Goal: Information Seeking & Learning: Learn about a topic

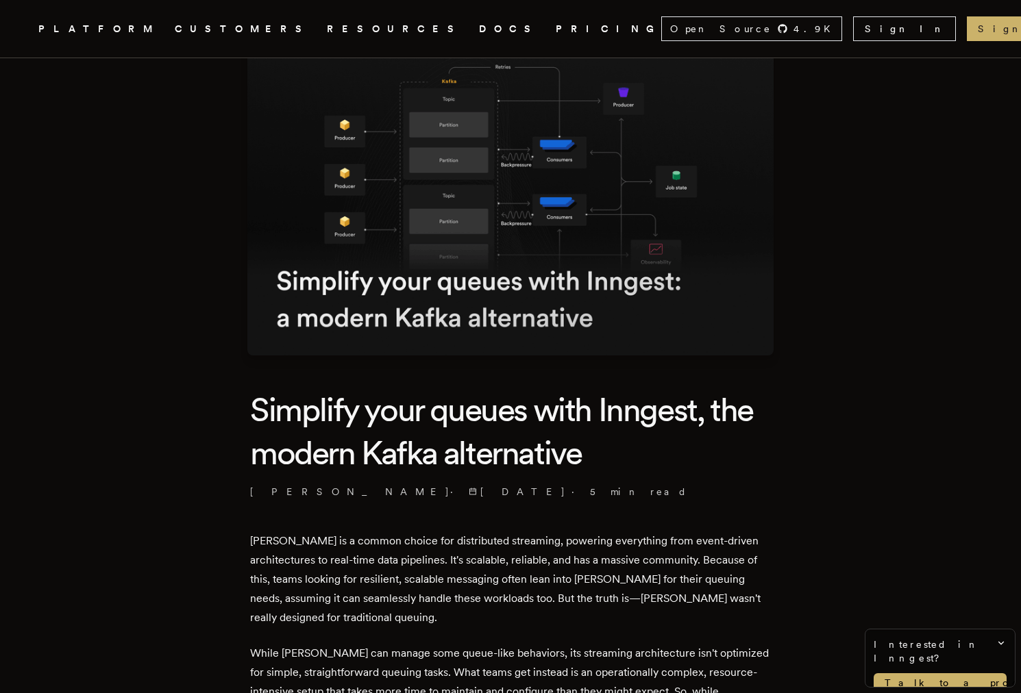
scroll to position [92, 0]
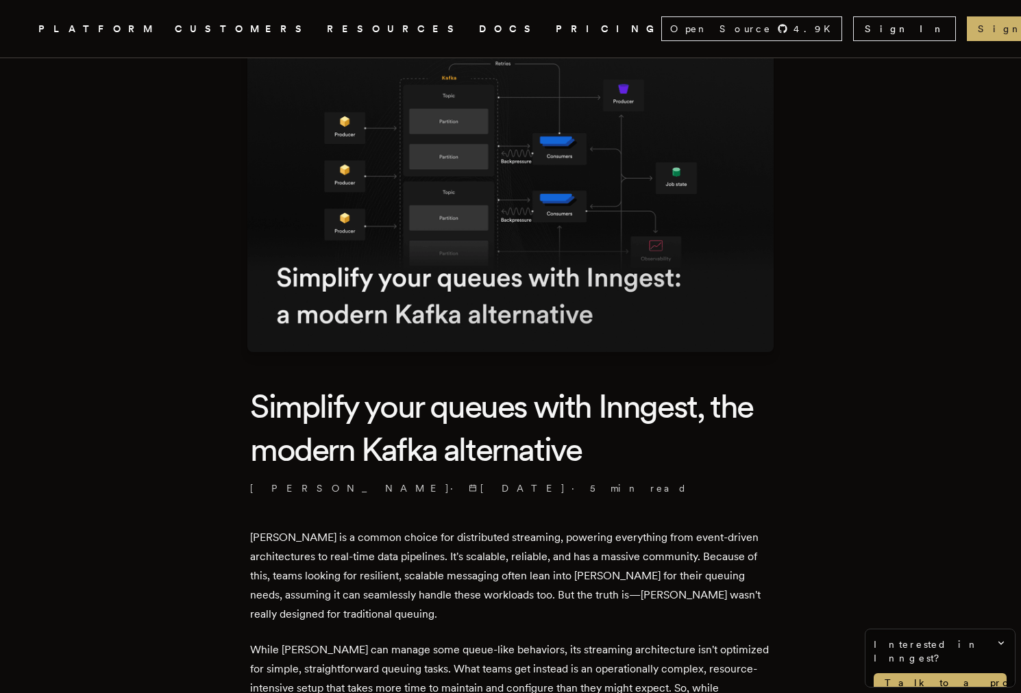
drag, startPoint x: 449, startPoint y: 258, endPoint x: 461, endPoint y: 271, distance: 17.4
drag, startPoint x: 478, startPoint y: 419, endPoint x: 502, endPoint y: 422, distance: 24.2
click at [502, 422] on h1 "Simplify your queues with Inngest, the modern Kafka alternative" at bounding box center [510, 428] width 521 height 86
copy h1 "u"
click at [502, 421] on h1 "Simplify your queues with Inngest, the modern Kafka alternative" at bounding box center [510, 428] width 521 height 86
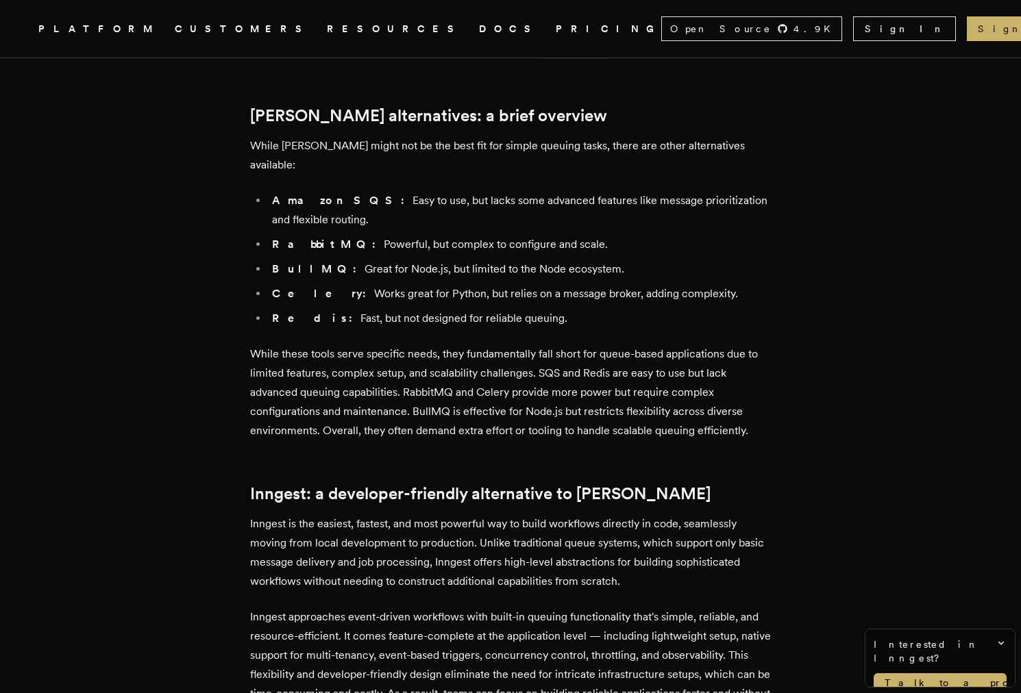
scroll to position [1502, 0]
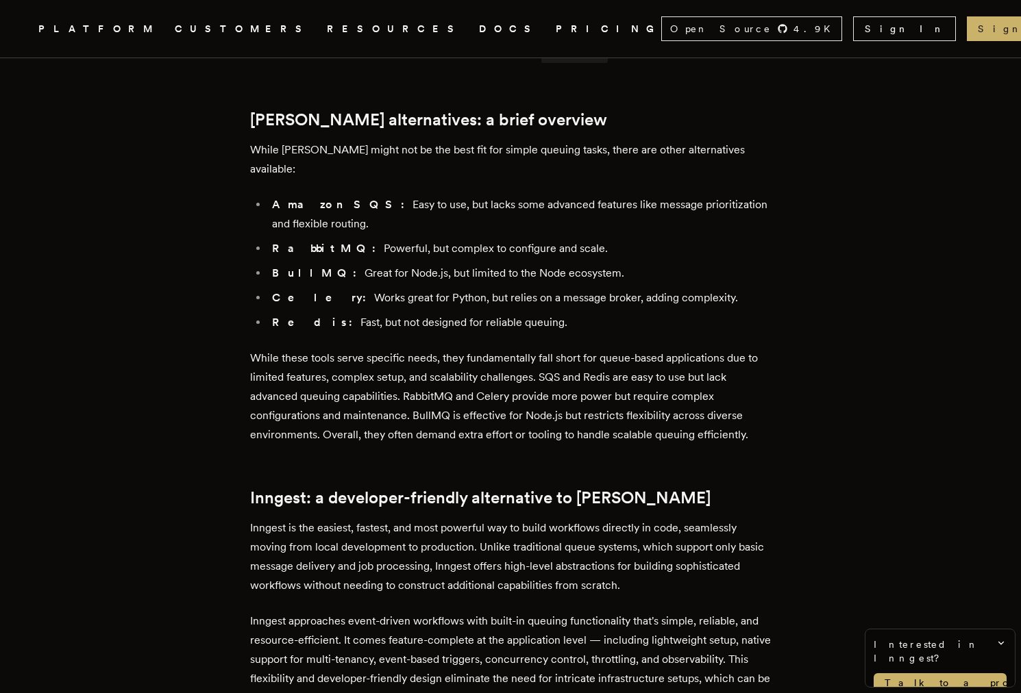
click at [521, 239] on li "RabbitMQ: Powerful, but complex to configure and scale." at bounding box center [519, 248] width 503 height 19
click at [153, 418] on article "Simplify your queues with Inngest, the modern Kafka alternative Cheryl Manalo ·…" at bounding box center [510, 243] width 911 height 3319
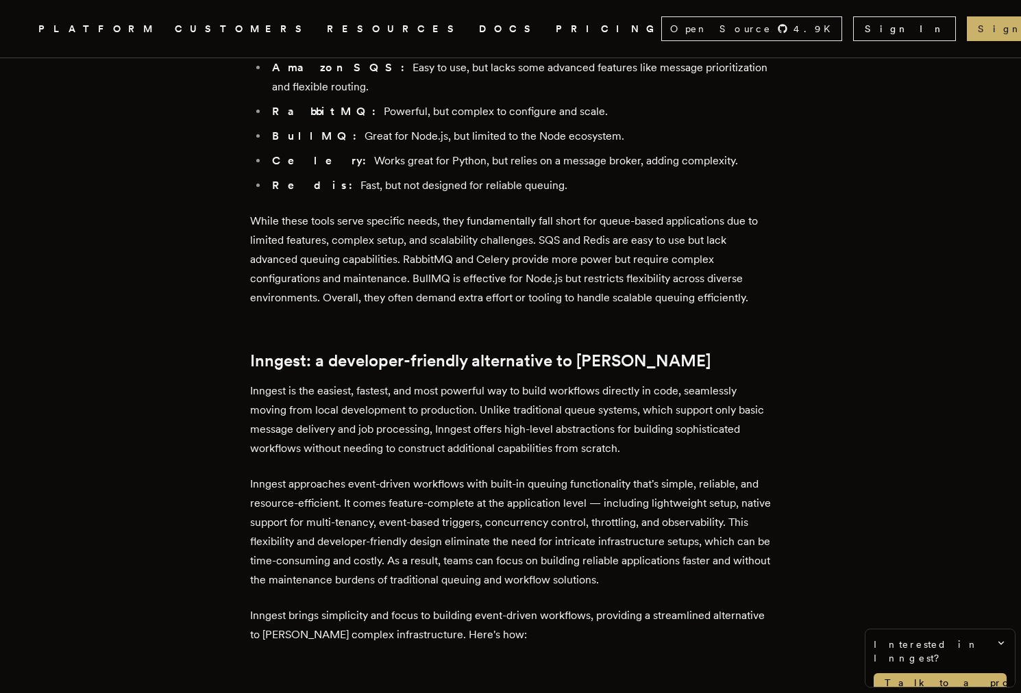
scroll to position [1490, 0]
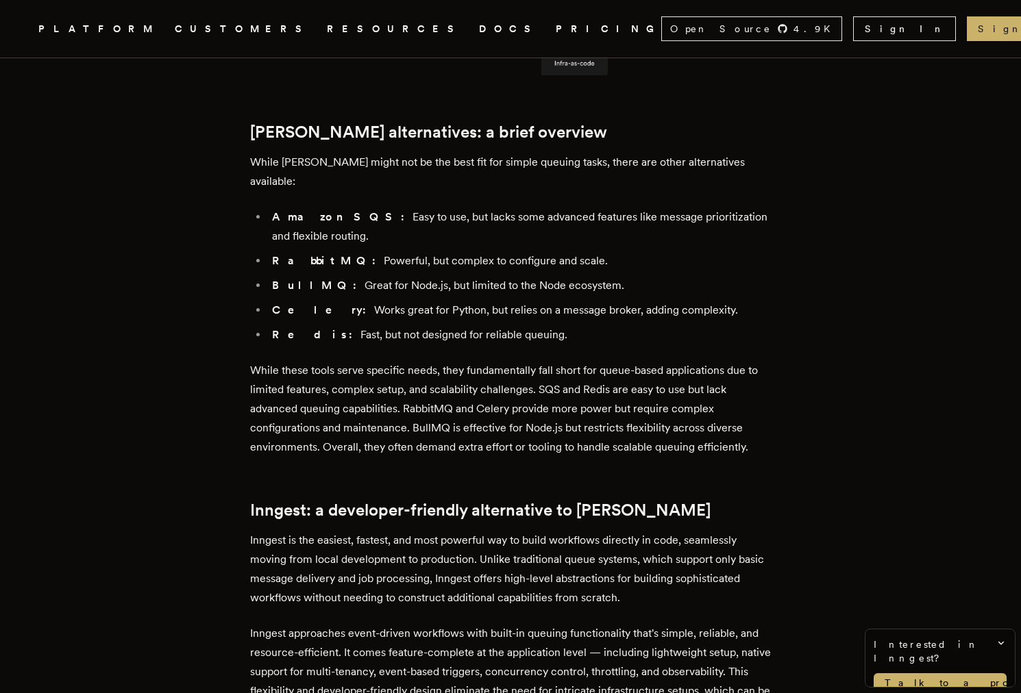
click at [556, 34] on link "PRICING" at bounding box center [609, 29] width 106 height 17
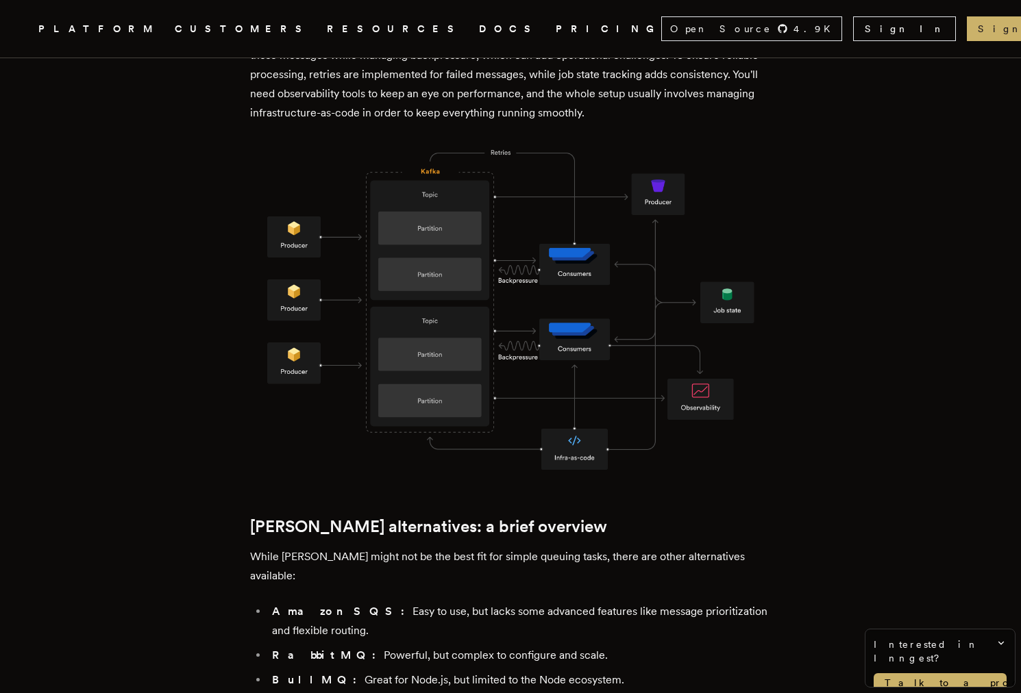
scroll to position [1116, 0]
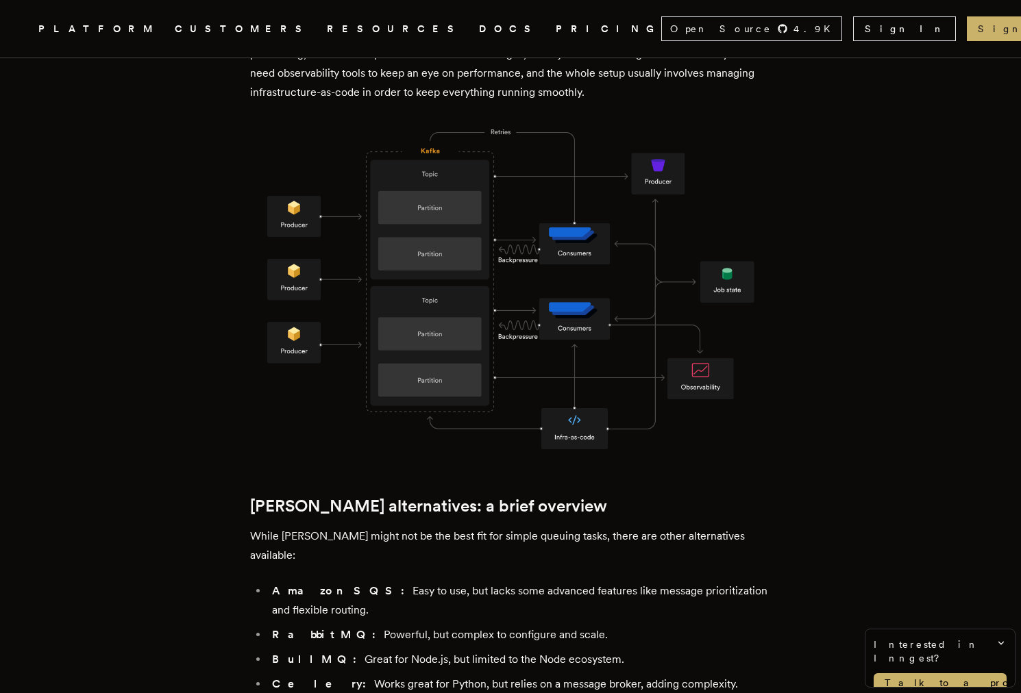
click at [556, 32] on link "PRICING" at bounding box center [609, 29] width 106 height 17
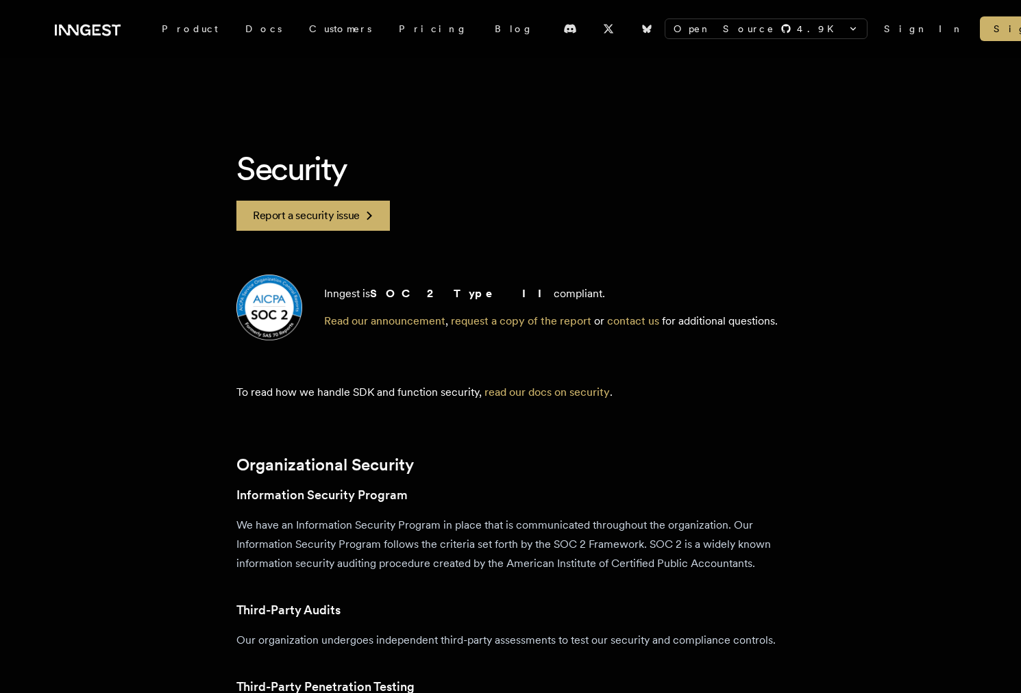
scroll to position [38, 0]
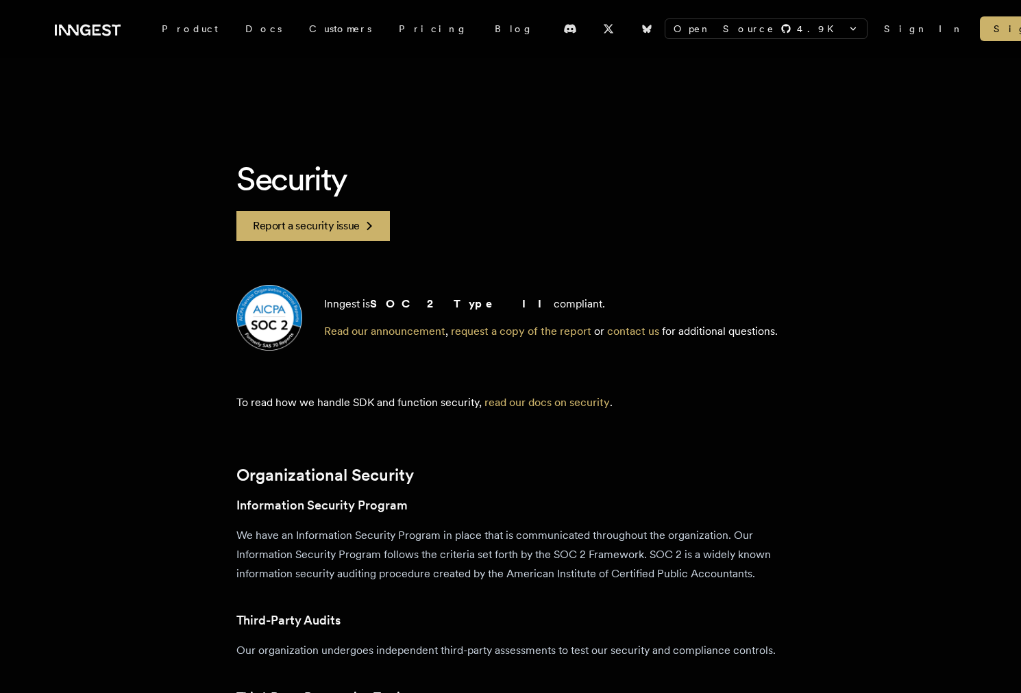
drag, startPoint x: 375, startPoint y: 302, endPoint x: 513, endPoint y: 316, distance: 138.4
click at [513, 316] on div "Inngest is SOC 2 Type II compliant. Read our announcement , request a copy of t…" at bounding box center [551, 318] width 454 height 44
